Goal: Information Seeking & Learning: Find specific fact

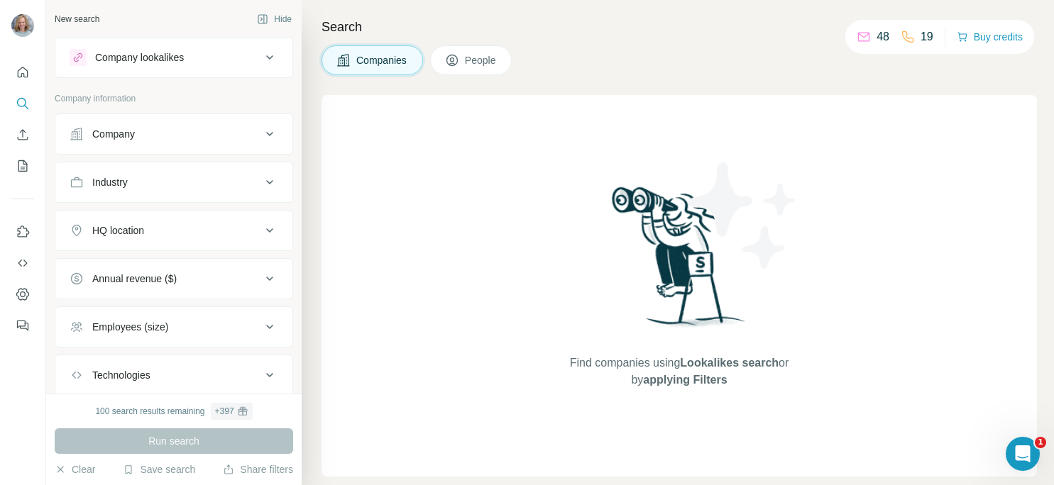
click at [261, 136] on icon at bounding box center [269, 134] width 17 height 17
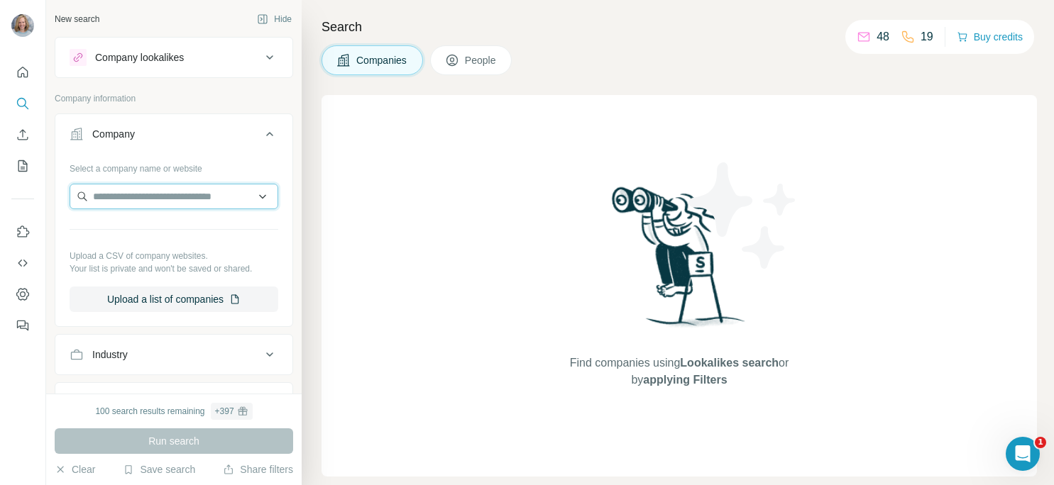
click at [198, 195] on input "text" at bounding box center [174, 197] width 209 height 26
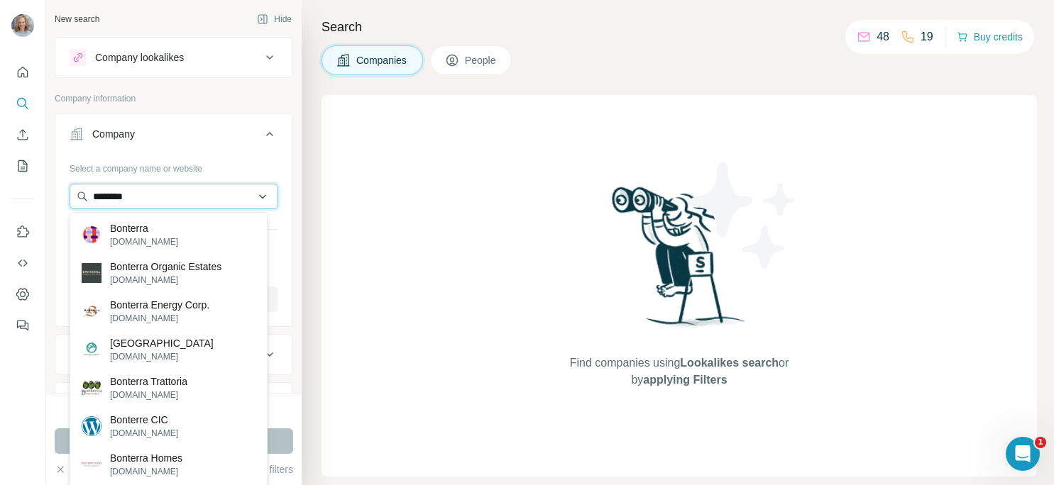
type input "********"
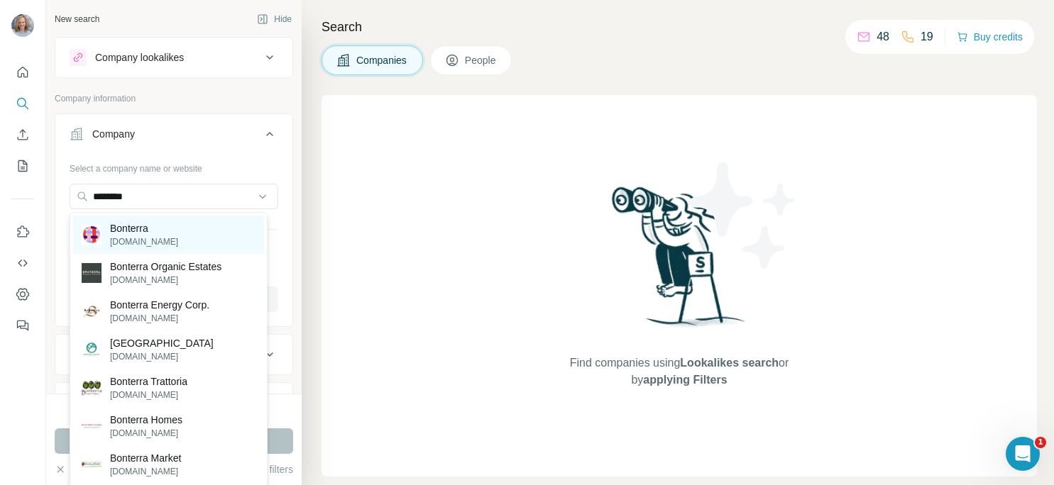
click at [195, 234] on div "Bonterra [DOMAIN_NAME]" at bounding box center [168, 235] width 191 height 38
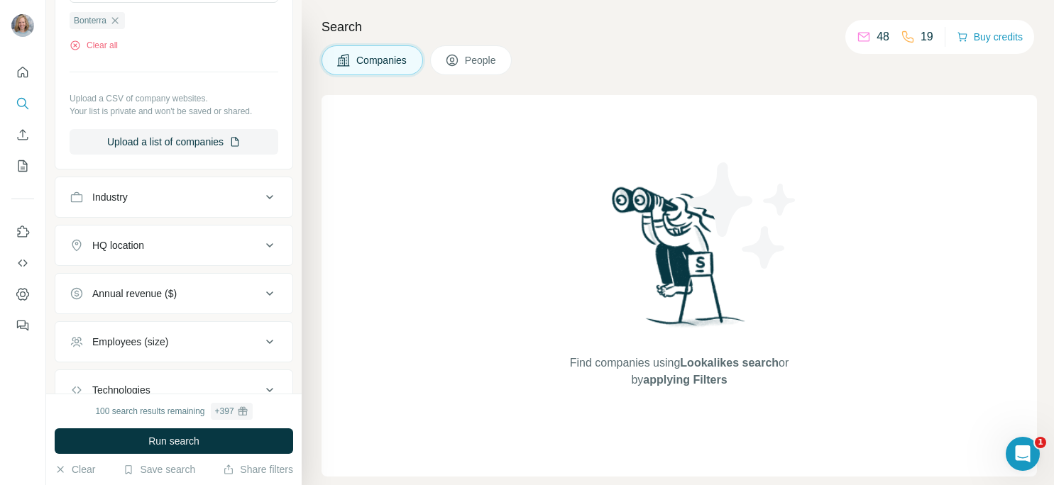
scroll to position [207, 0]
click at [202, 445] on button "Run search" at bounding box center [174, 442] width 238 height 26
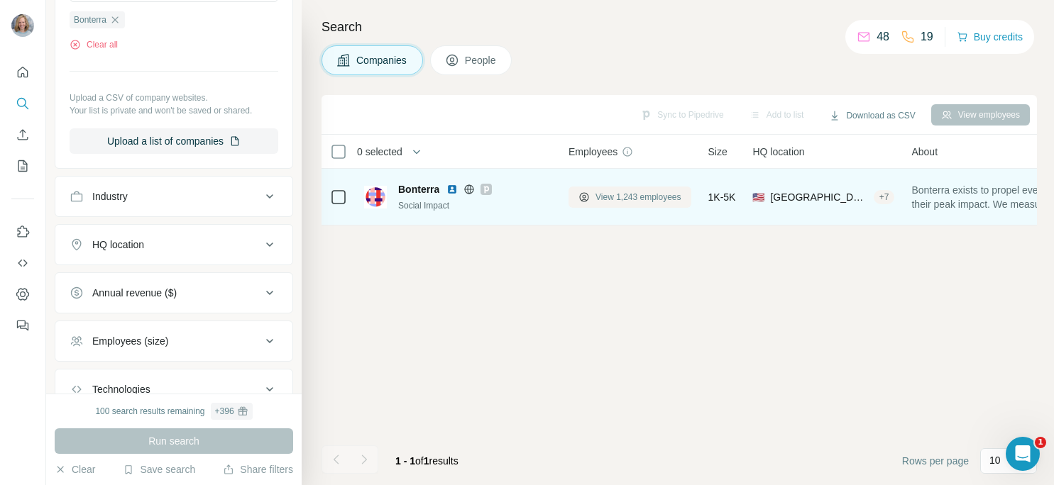
click at [615, 199] on span "View 1,243 employees" at bounding box center [638, 197] width 86 height 13
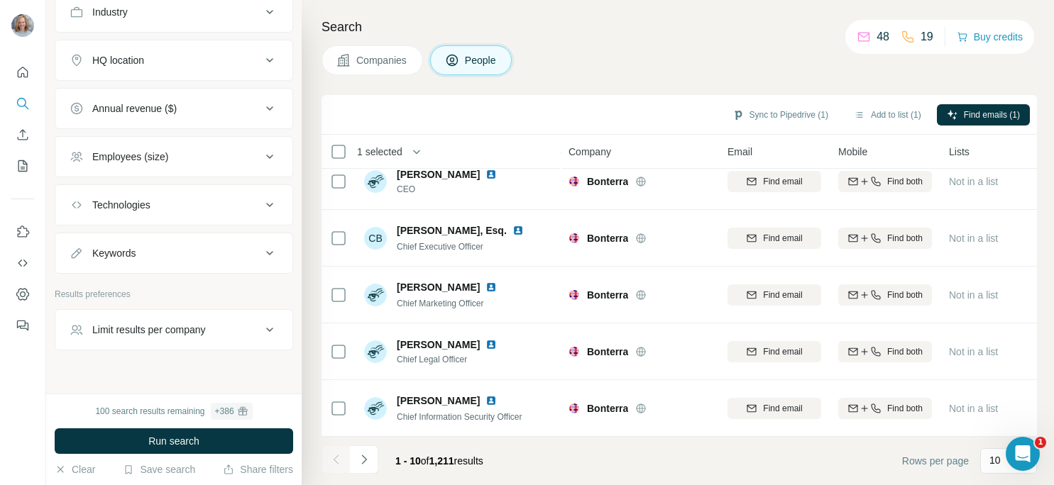
scroll to position [635, 0]
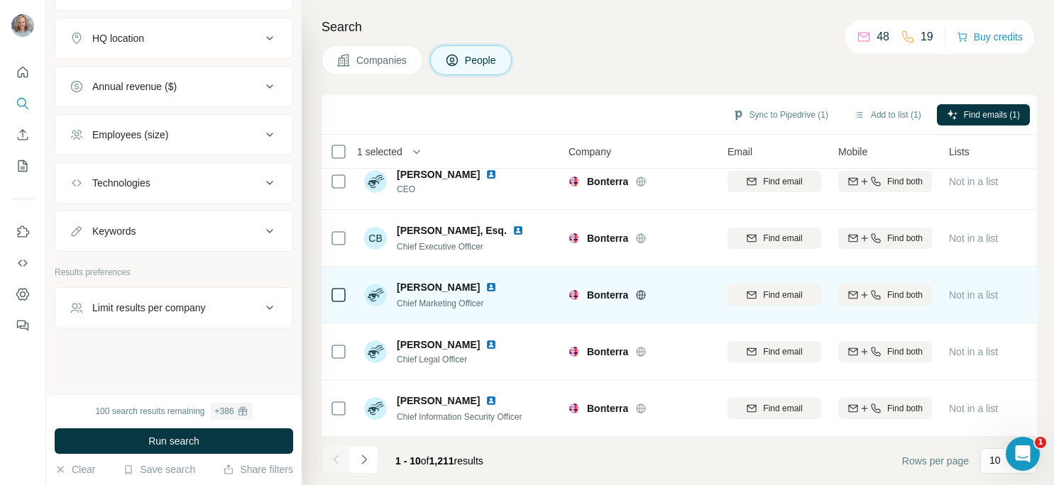
click at [346, 290] on icon at bounding box center [338, 295] width 17 height 17
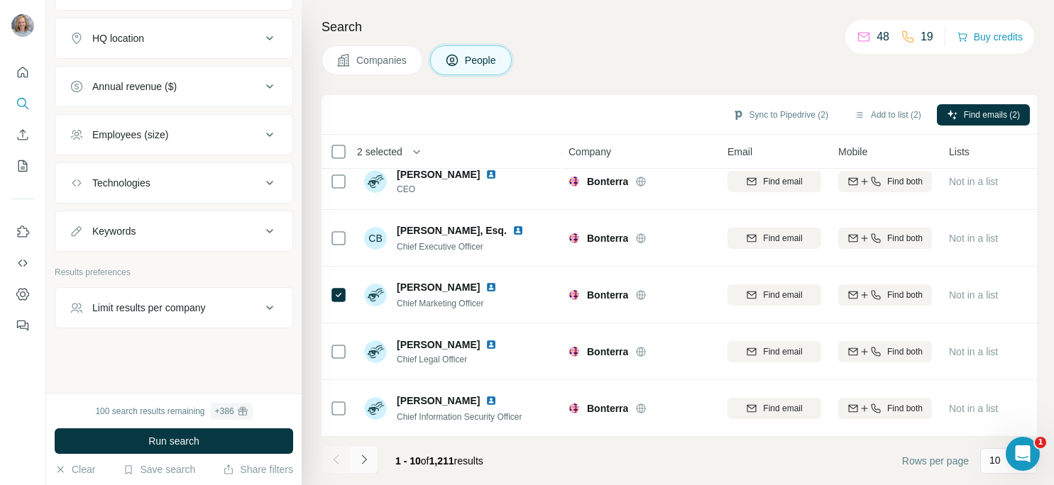
click at [370, 460] on icon "Navigate to next page" at bounding box center [364, 460] width 14 height 14
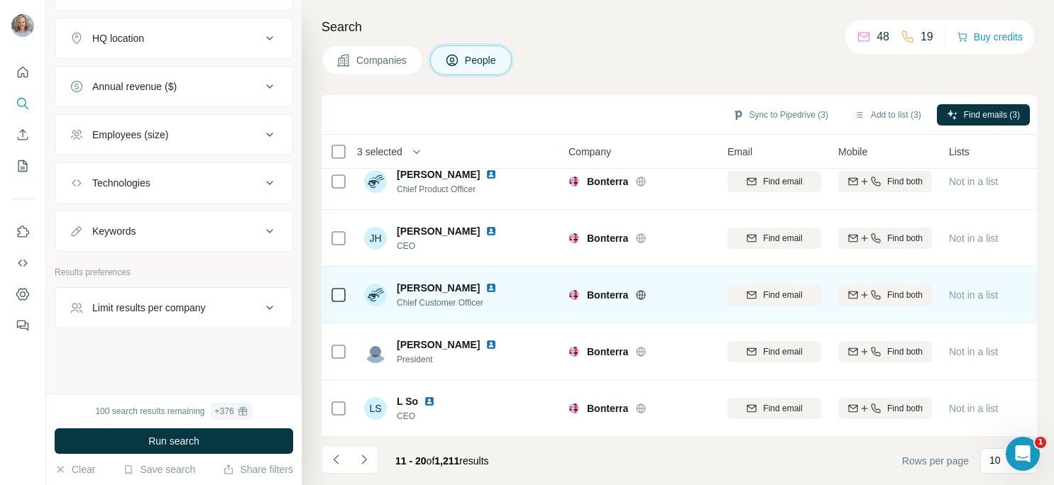
scroll to position [307, 0]
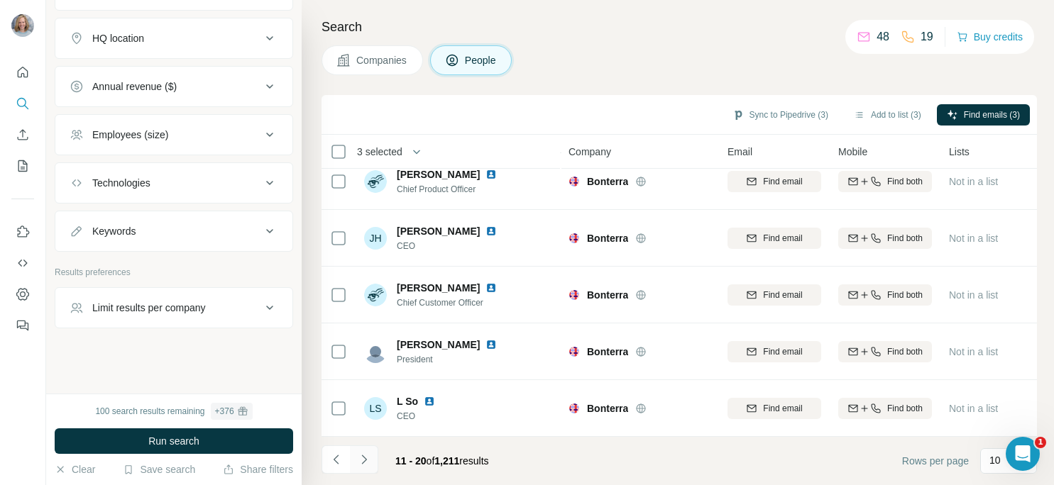
click at [370, 459] on button "Navigate to next page" at bounding box center [364, 460] width 28 height 28
click at [368, 464] on icon "Navigate to next page" at bounding box center [364, 460] width 14 height 14
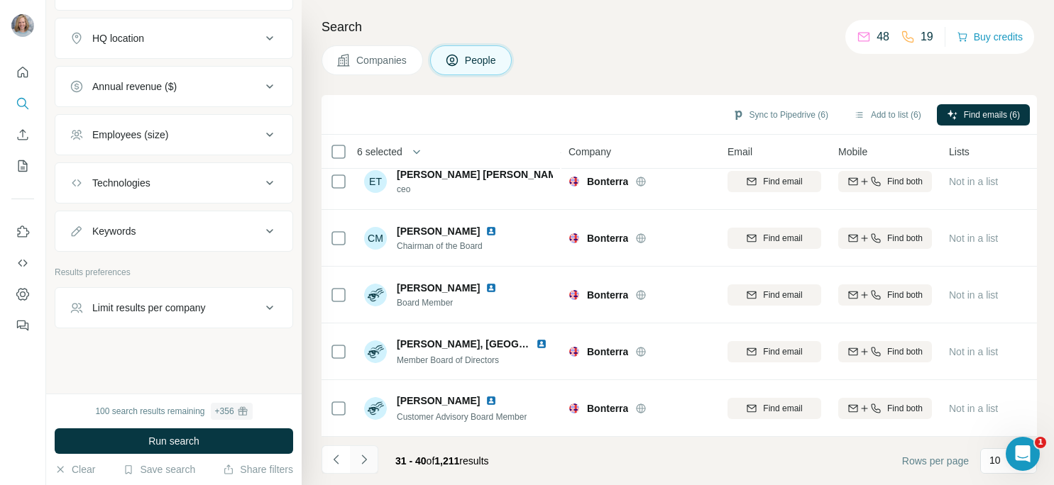
click at [365, 460] on icon "Navigate to next page" at bounding box center [363, 459] width 5 height 9
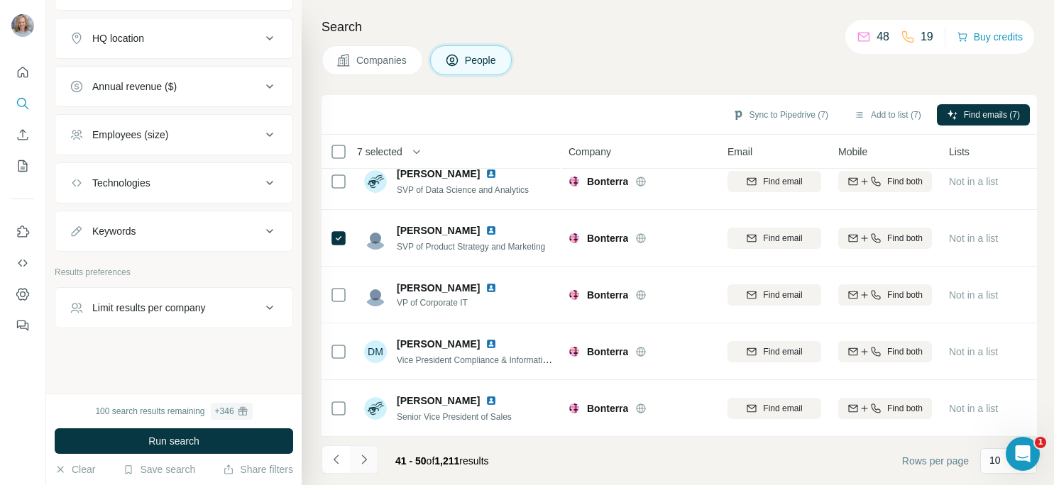
click at [369, 456] on icon "Navigate to next page" at bounding box center [364, 460] width 14 height 14
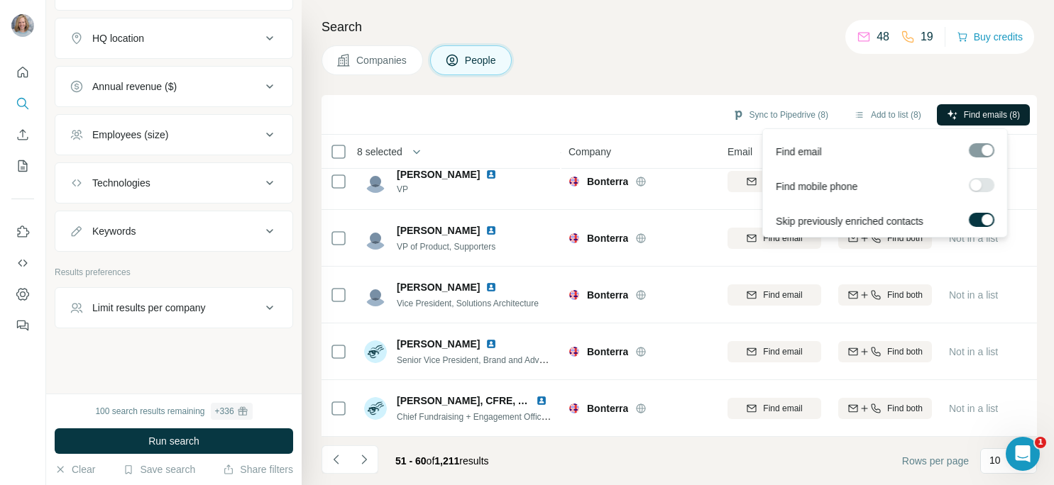
click at [995, 111] on span "Find emails (8)" at bounding box center [991, 115] width 56 height 13
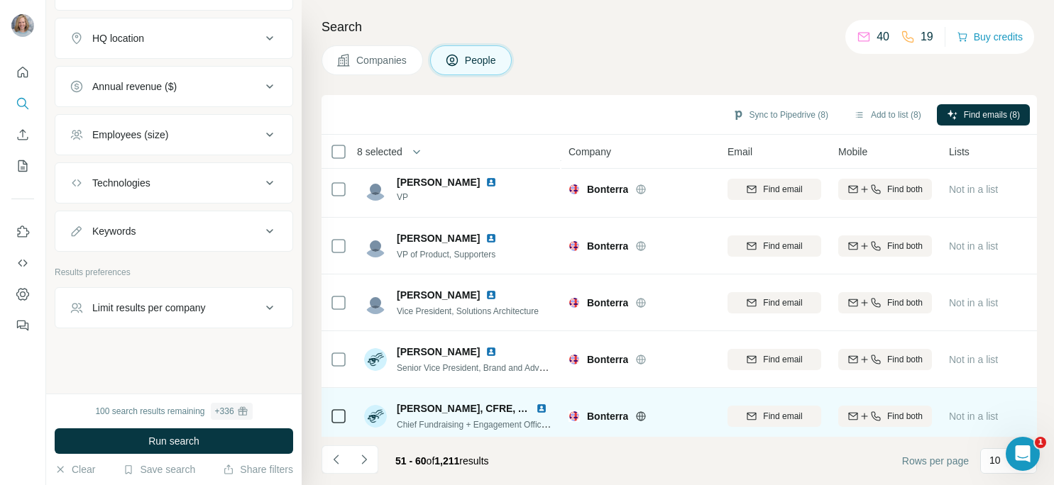
scroll to position [291, 0]
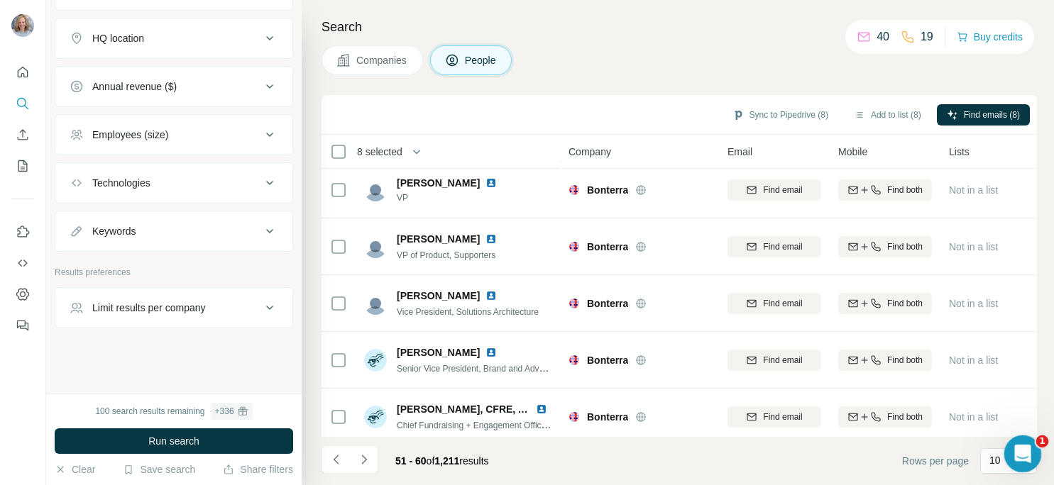
click at [1028, 451] on icon "Open Intercom Messenger" at bounding box center [1020, 452] width 23 height 23
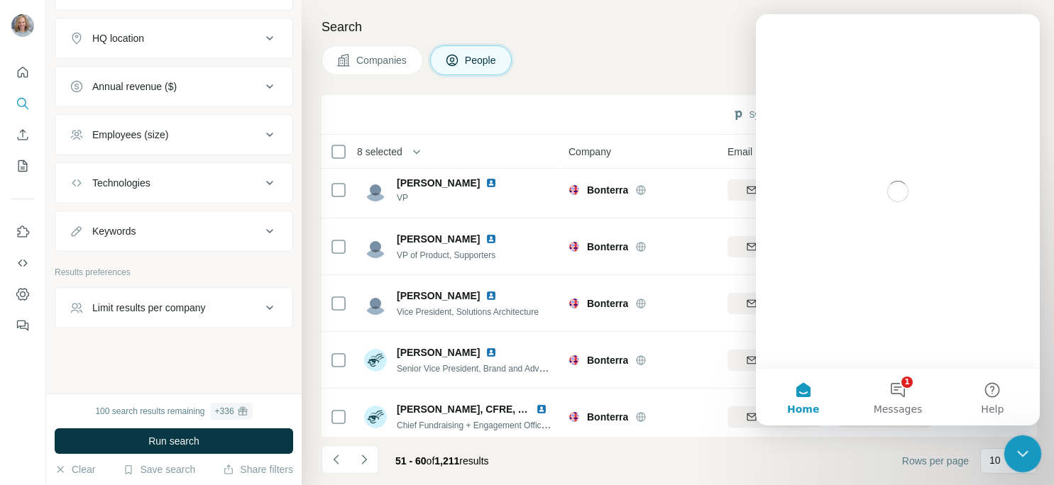
scroll to position [0, 0]
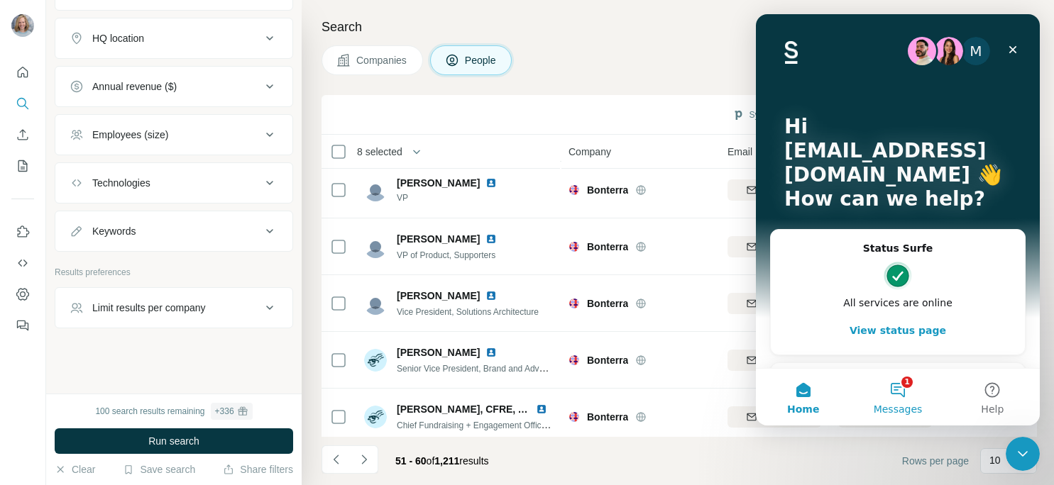
click at [908, 389] on button "1 Messages" at bounding box center [897, 397] width 94 height 57
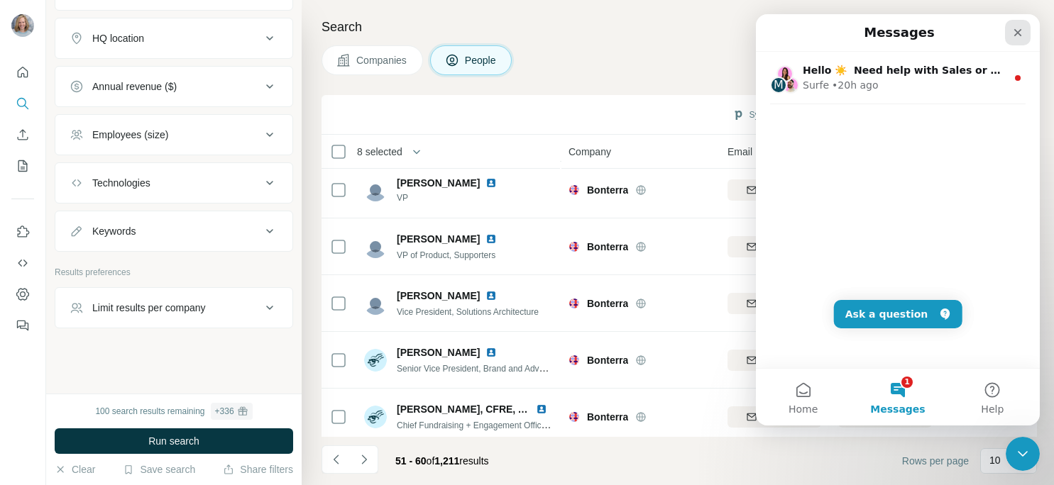
click at [1018, 27] on icon "Close" at bounding box center [1017, 32] width 11 height 11
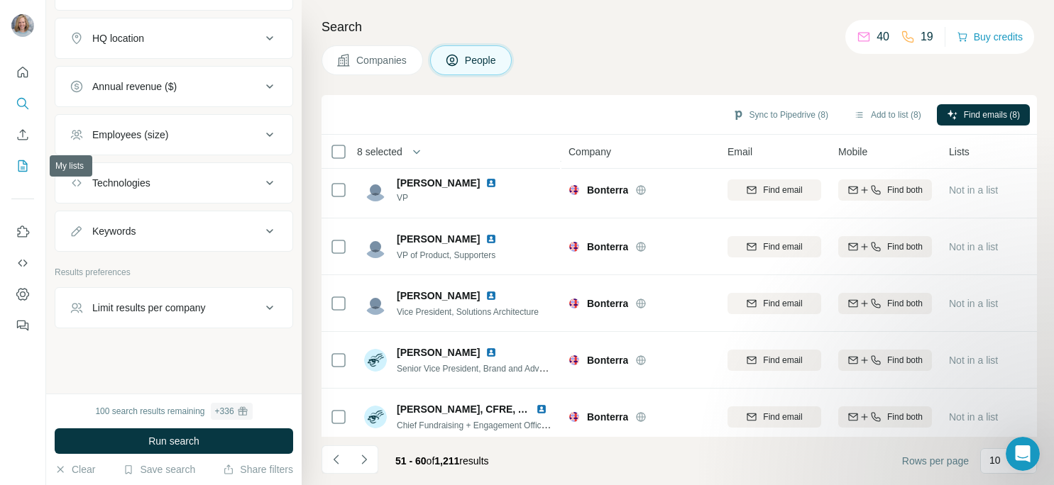
click at [17, 166] on icon "My lists" at bounding box center [23, 166] width 14 height 14
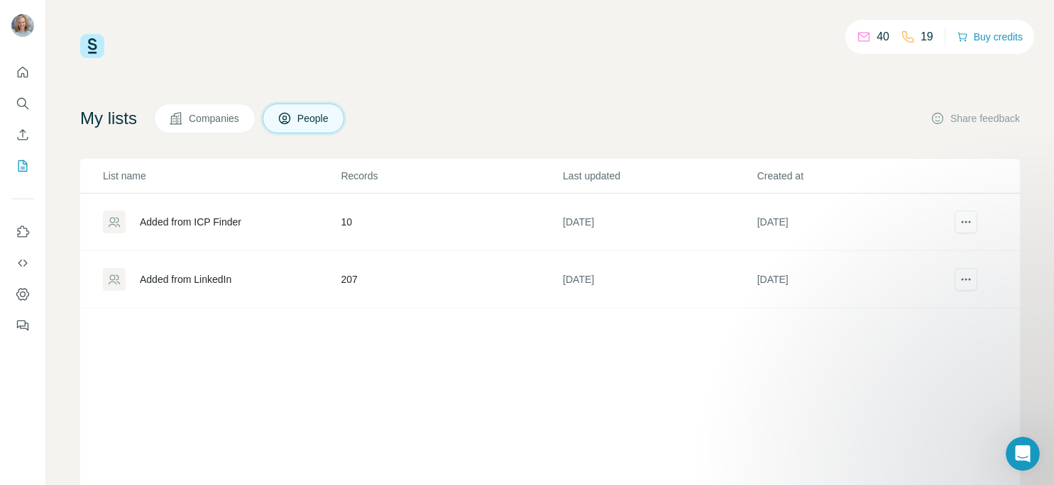
click at [179, 222] on div "Added from ICP Finder" at bounding box center [190, 222] width 101 height 14
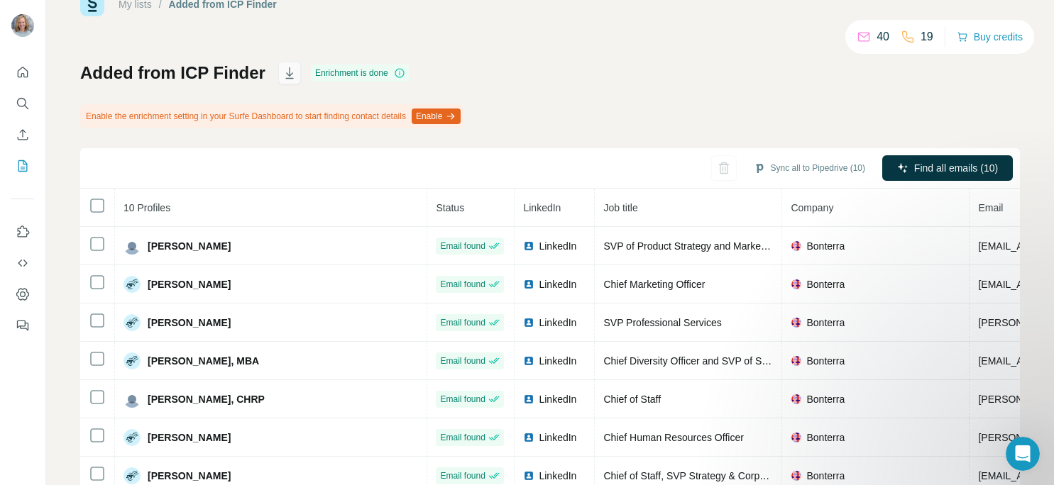
click at [289, 74] on icon "button" at bounding box center [289, 73] width 14 height 14
click at [21, 72] on icon "Quick start" at bounding box center [23, 72] width 14 height 14
